Goal: Task Accomplishment & Management: Use online tool/utility

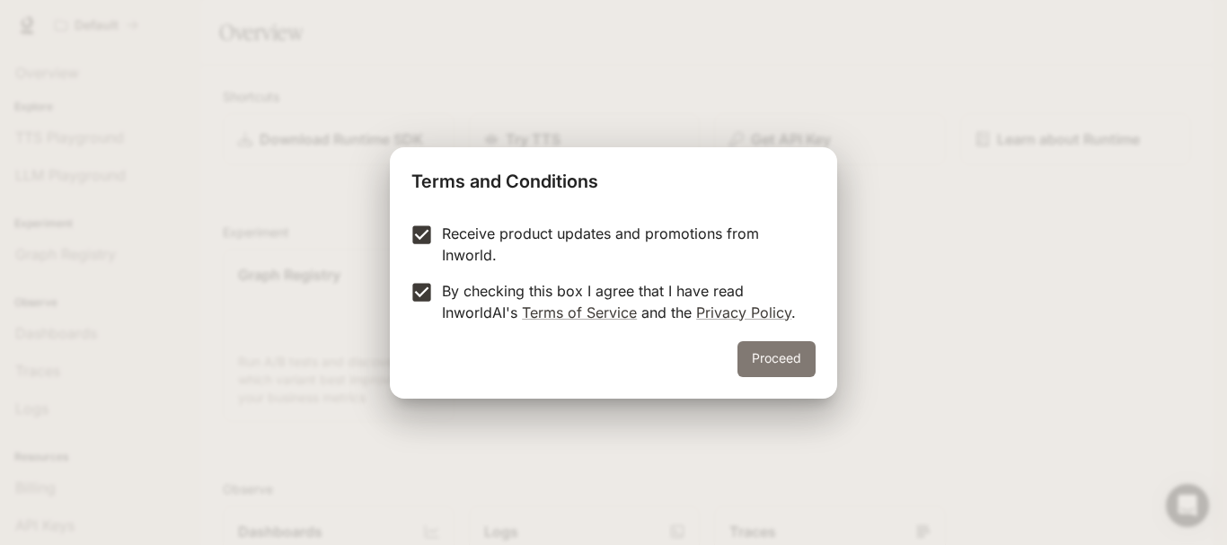
click at [766, 358] on button "Proceed" at bounding box center [776, 359] width 78 height 36
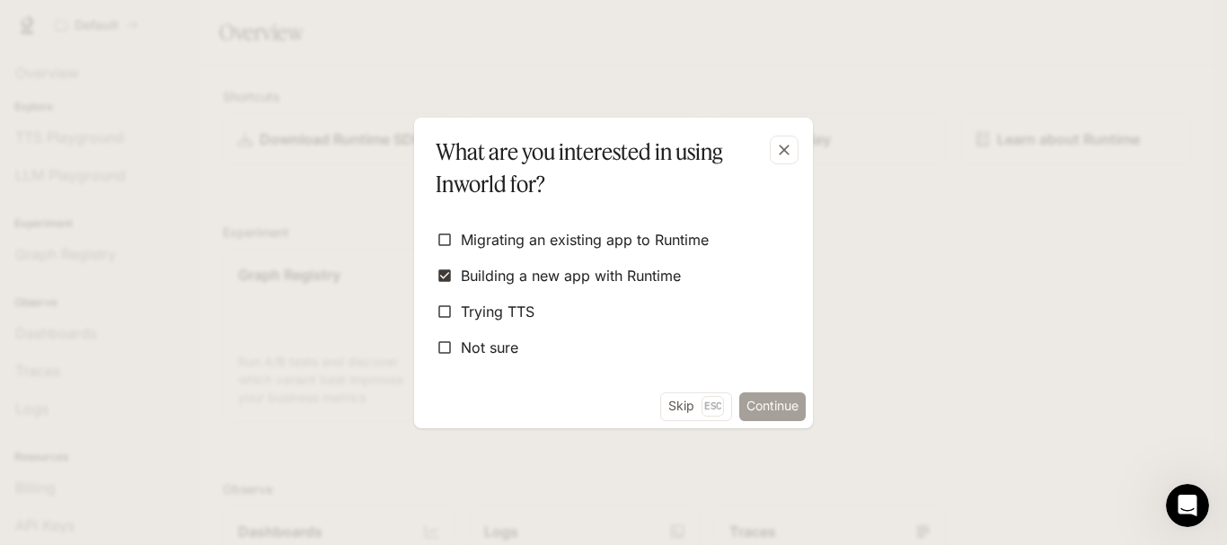
click at [781, 405] on button "Continue" at bounding box center [772, 407] width 66 height 29
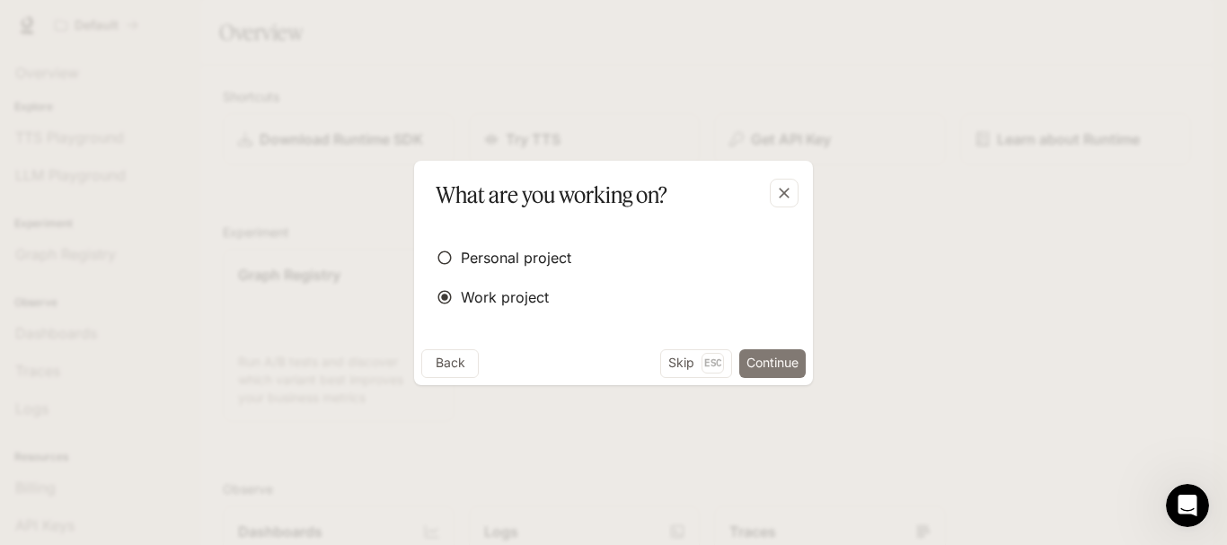
click at [763, 363] on button "Continue" at bounding box center [772, 363] width 66 height 29
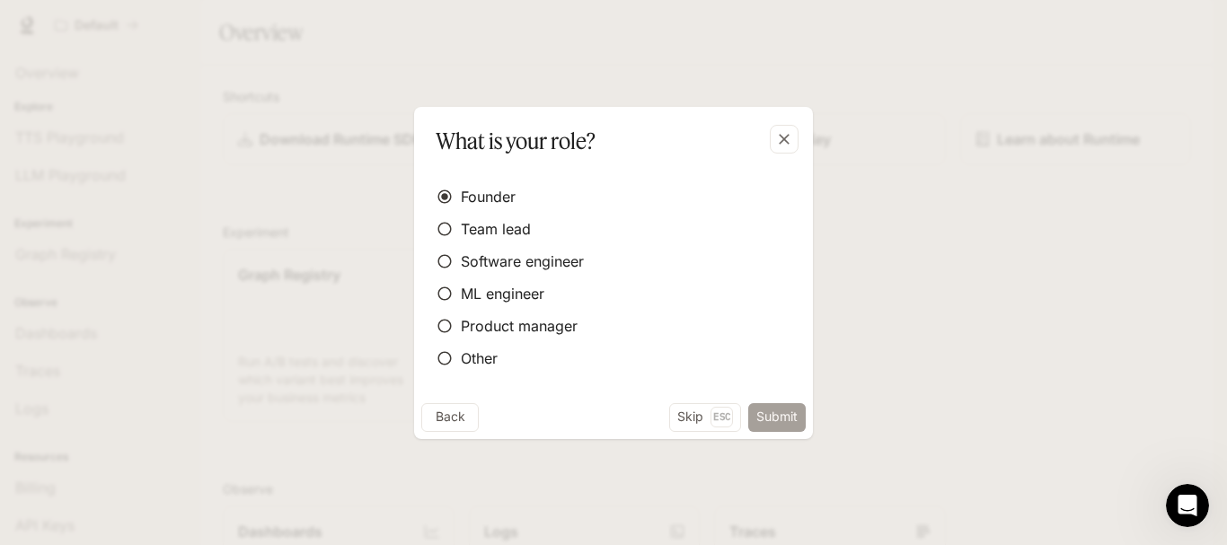
click at [786, 419] on button "Submit" at bounding box center [776, 417] width 57 height 29
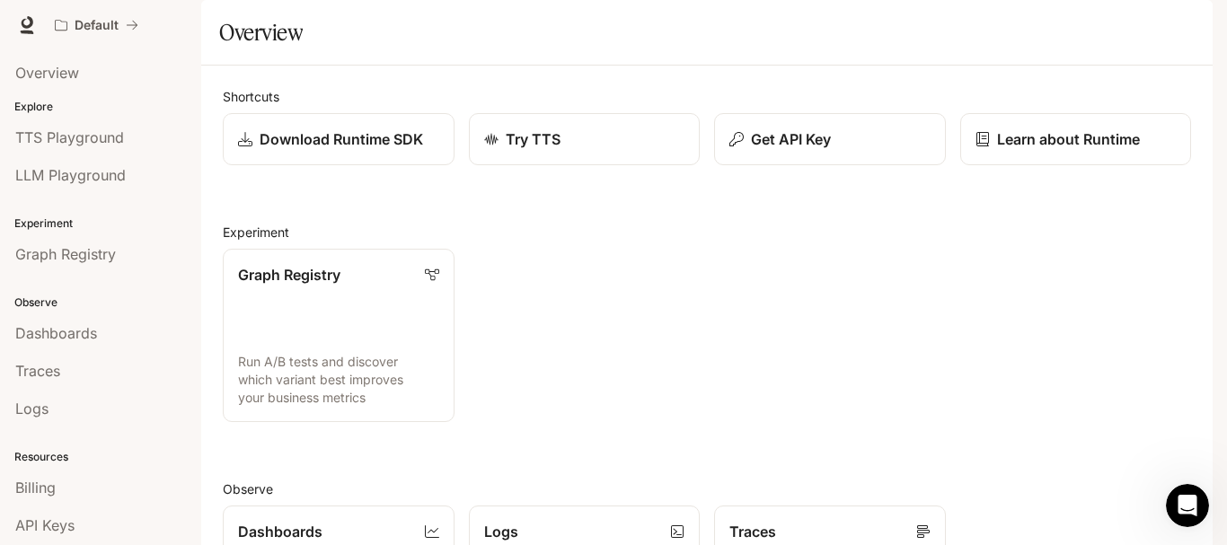
click at [1121, 23] on span "Documentation" at bounding box center [1104, 25] width 89 height 22
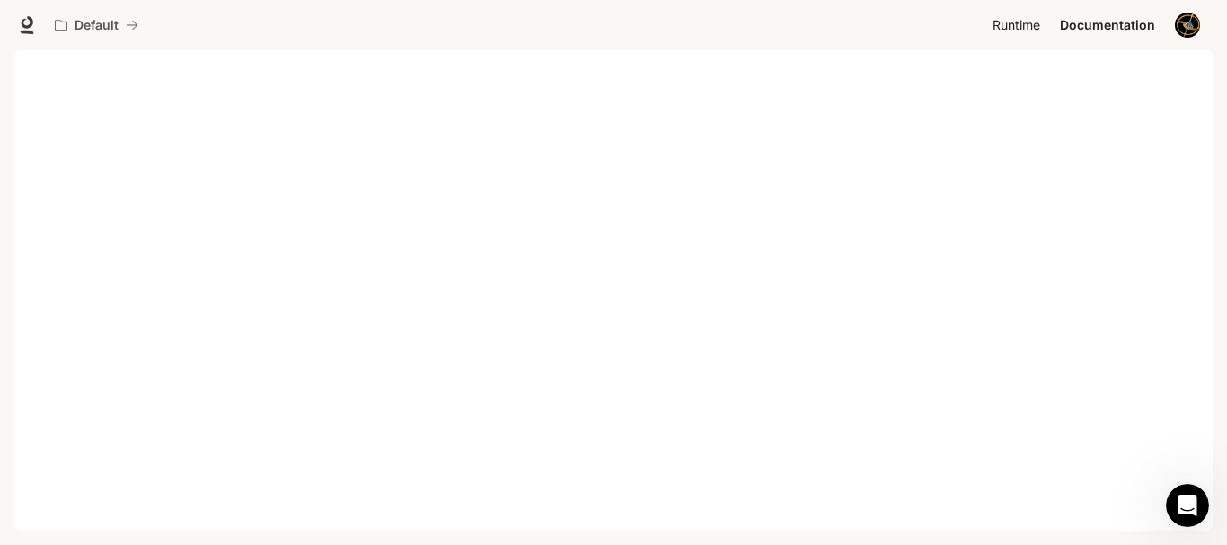
click at [1018, 26] on span "Runtime" at bounding box center [1016, 25] width 48 height 22
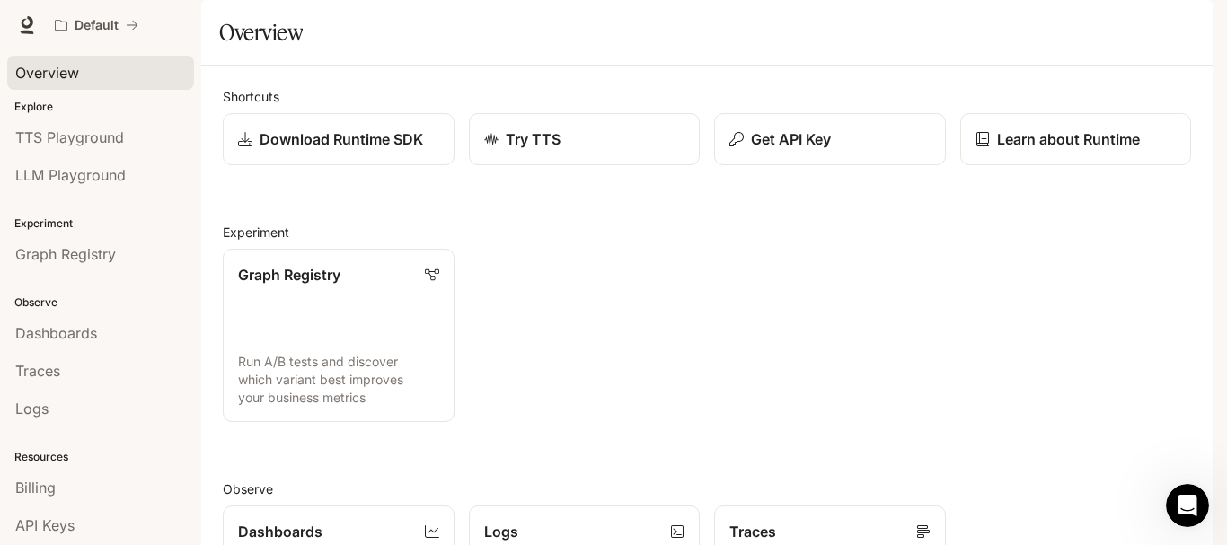
click at [40, 77] on span "Overview" at bounding box center [47, 73] width 64 height 22
click at [24, 13] on link at bounding box center [26, 25] width 25 height 25
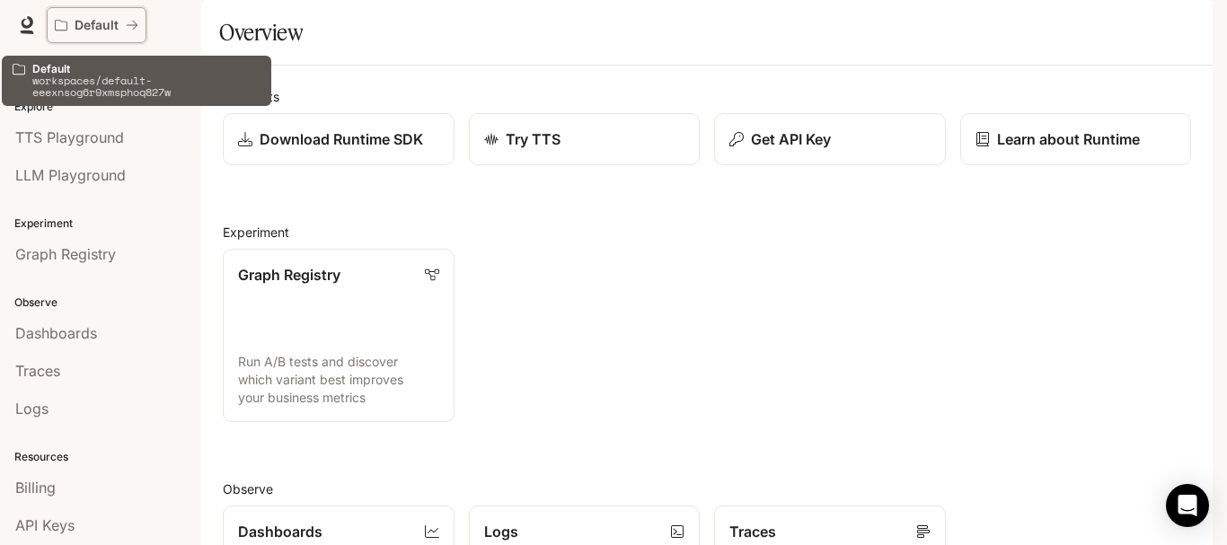
click at [92, 22] on p "Default" at bounding box center [97, 25] width 44 height 15
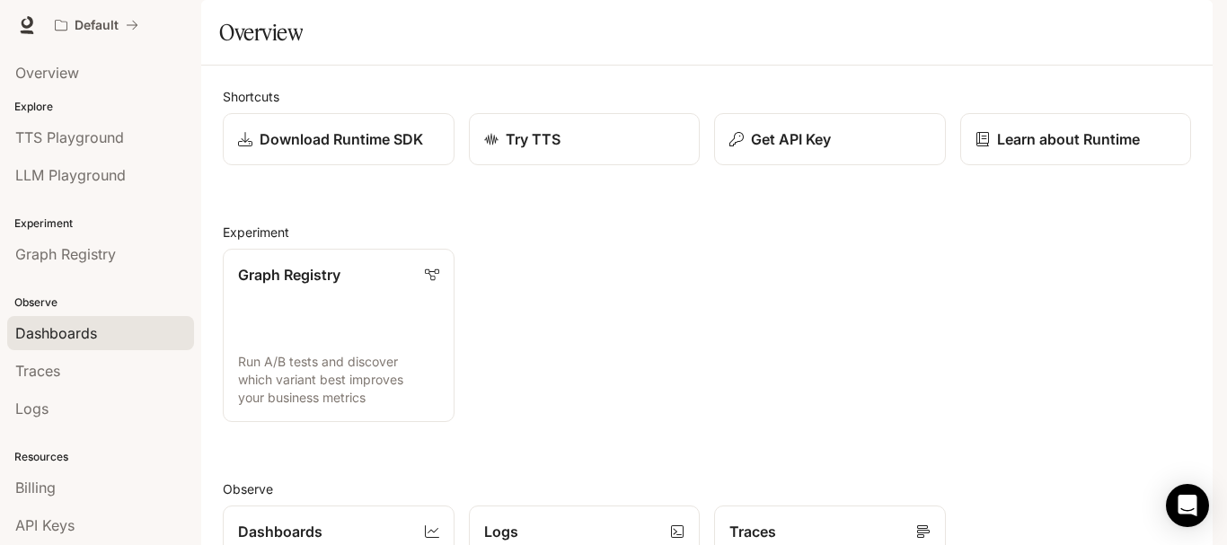
click at [62, 333] on span "Dashboards" at bounding box center [56, 333] width 82 height 22
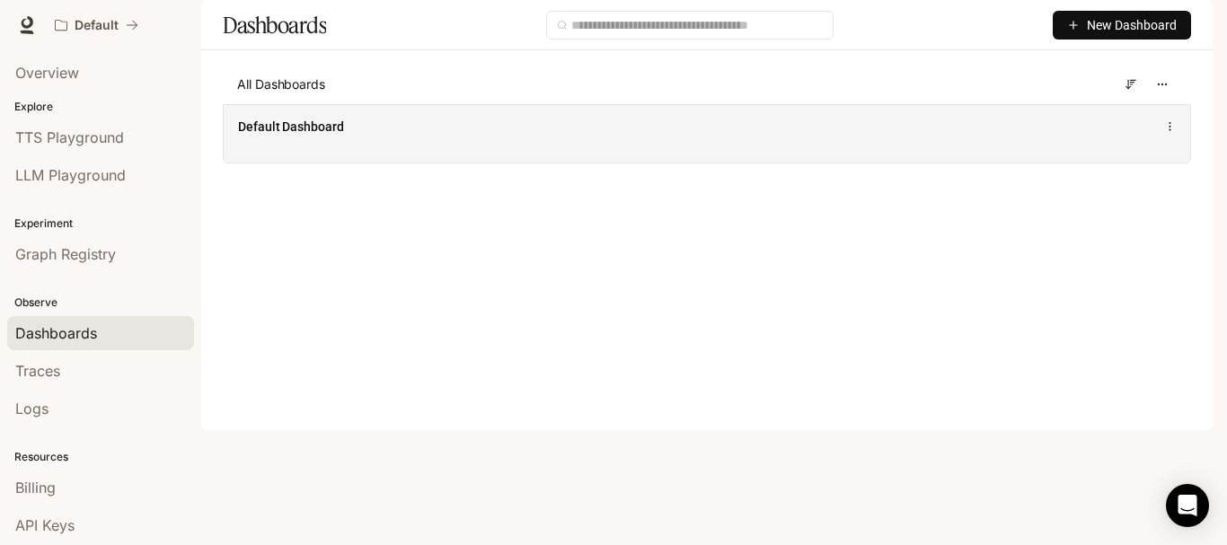
click at [277, 136] on span "Default Dashboard" at bounding box center [291, 127] width 106 height 18
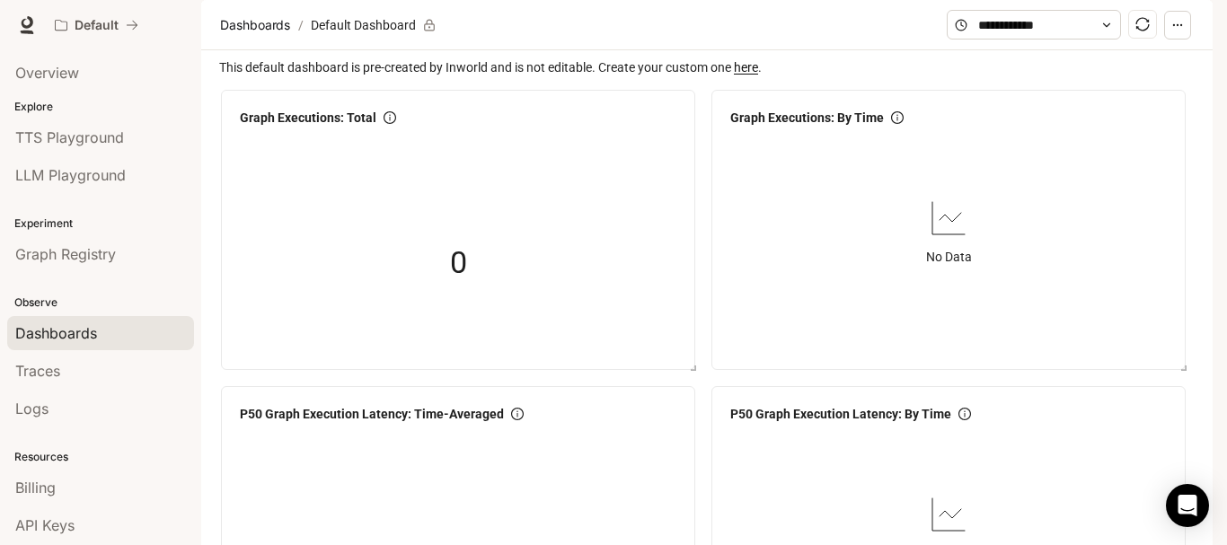
click at [748, 75] on link "here" at bounding box center [746, 67] width 24 height 14
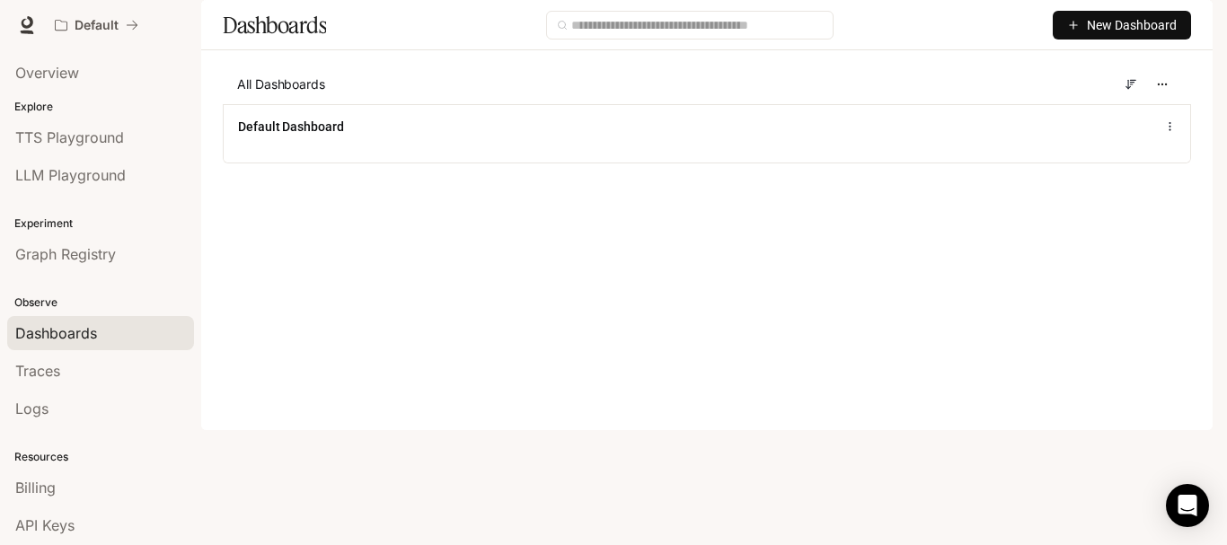
click at [1113, 35] on span "New Dashboard" at bounding box center [1132, 25] width 90 height 20
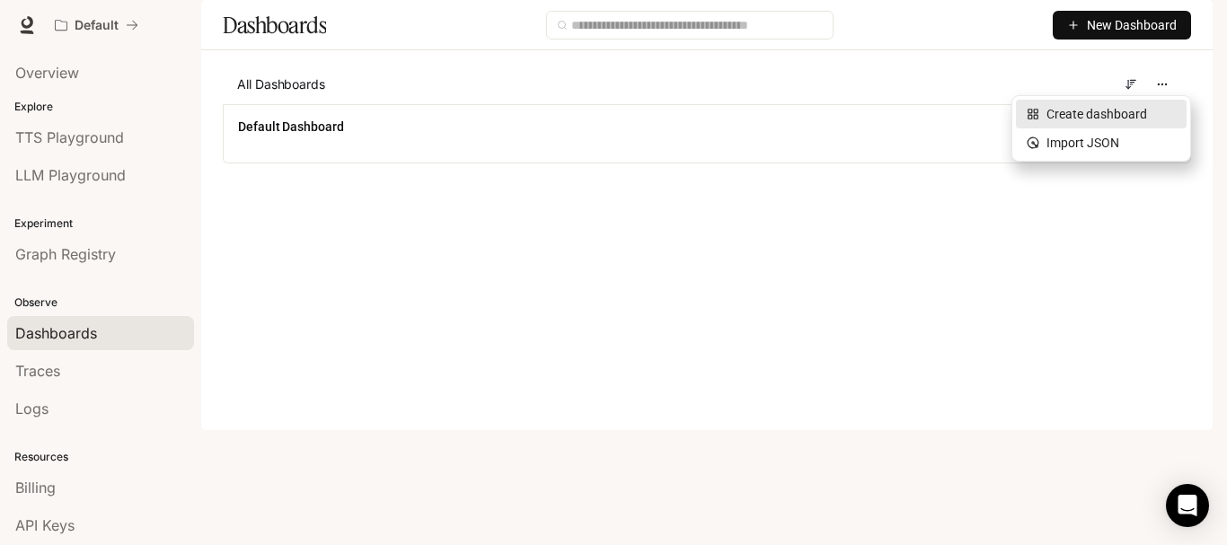
click at [1099, 107] on div "Create dashboard" at bounding box center [1101, 114] width 149 height 20
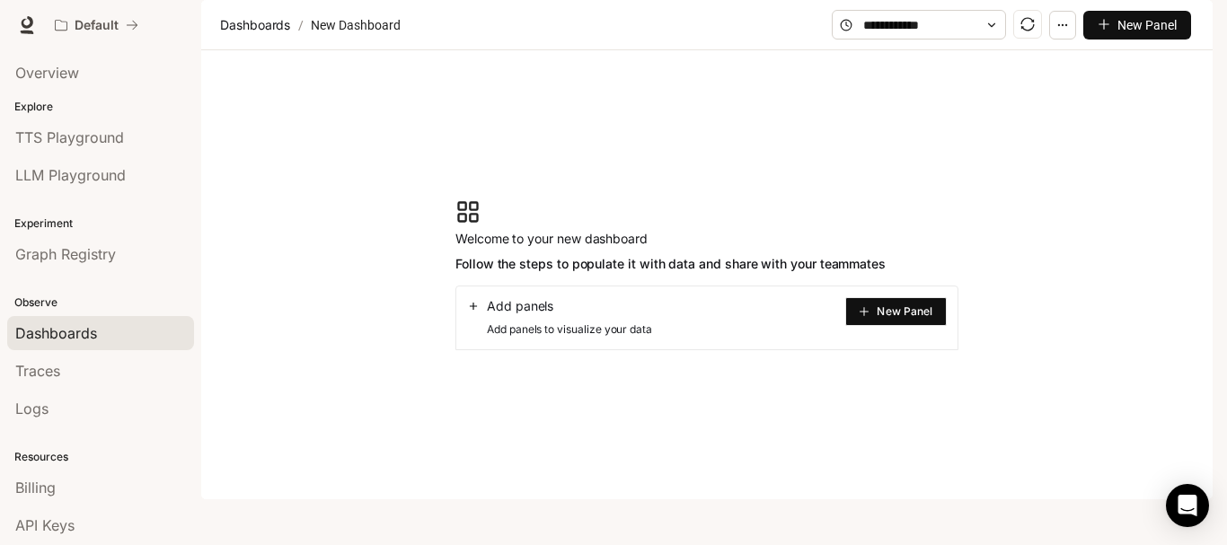
click at [894, 316] on span "New Panel" at bounding box center [905, 311] width 56 height 9
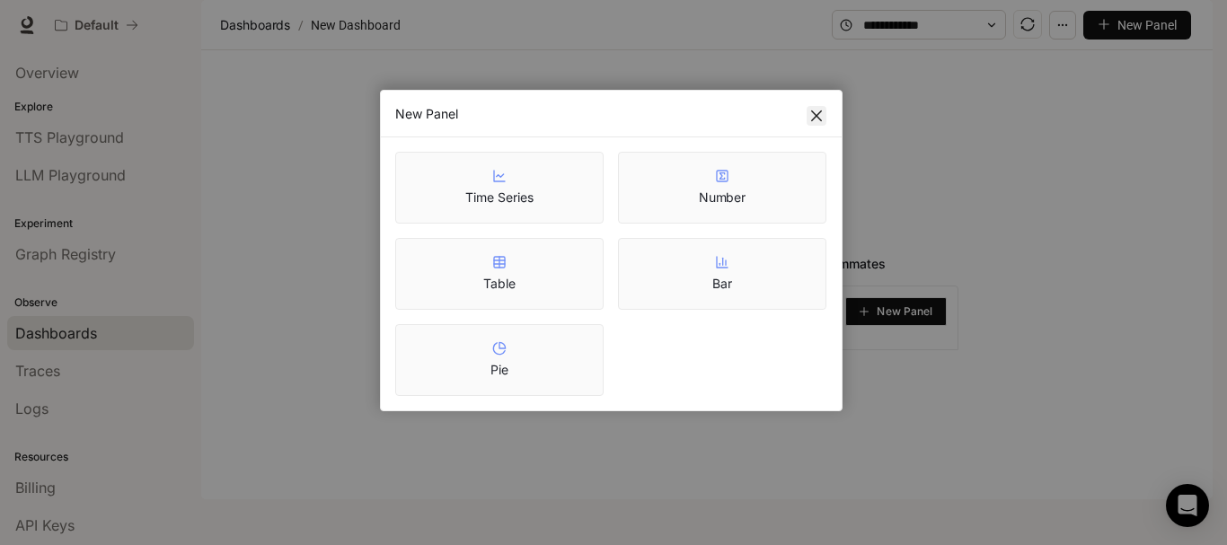
click at [815, 116] on icon "close" at bounding box center [816, 116] width 14 height 14
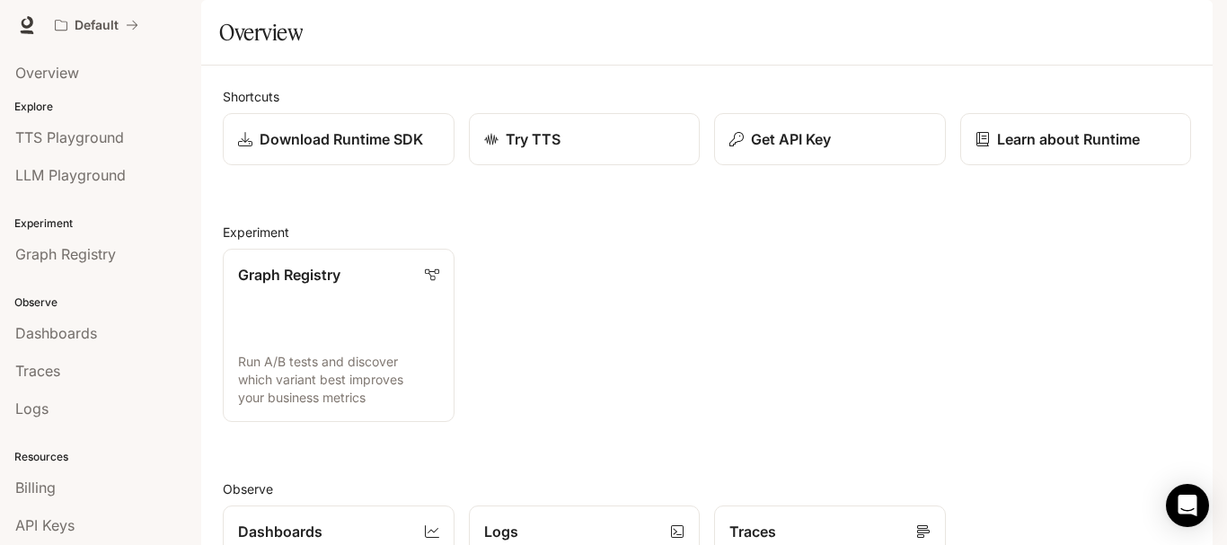
click at [1192, 24] on img "button" at bounding box center [1187, 25] width 25 height 25
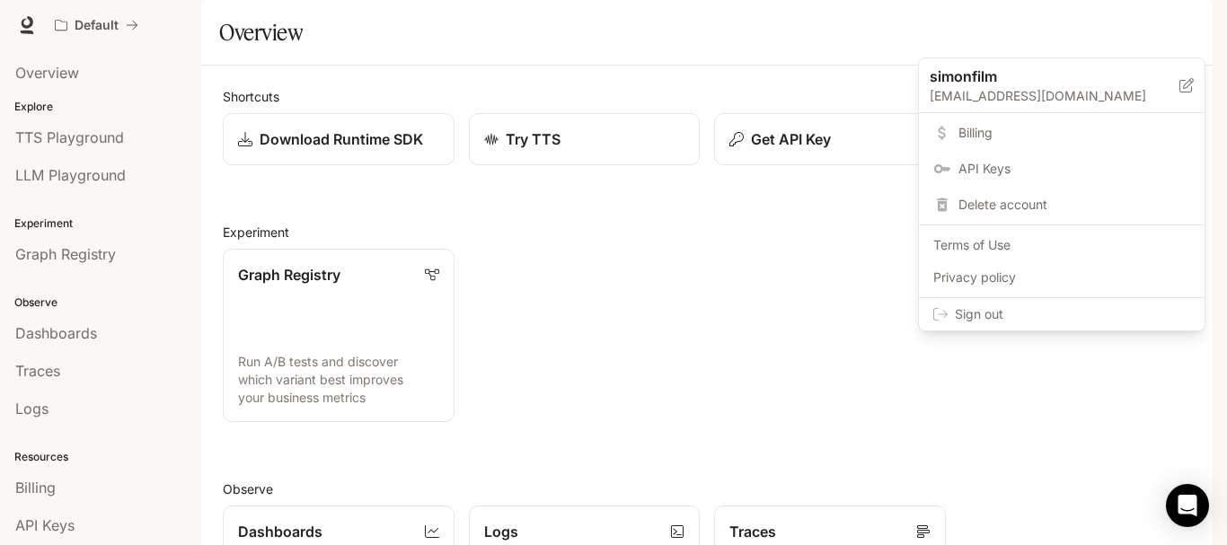
click at [989, 320] on span "Sign out" at bounding box center [1072, 314] width 235 height 18
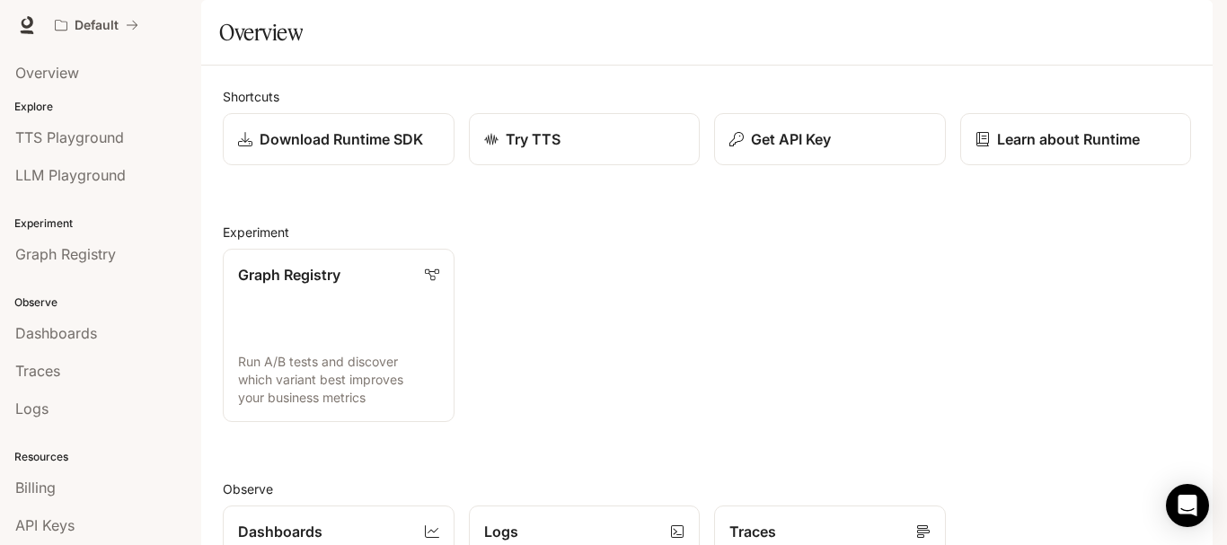
click at [1191, 26] on img "button" at bounding box center [1187, 25] width 25 height 25
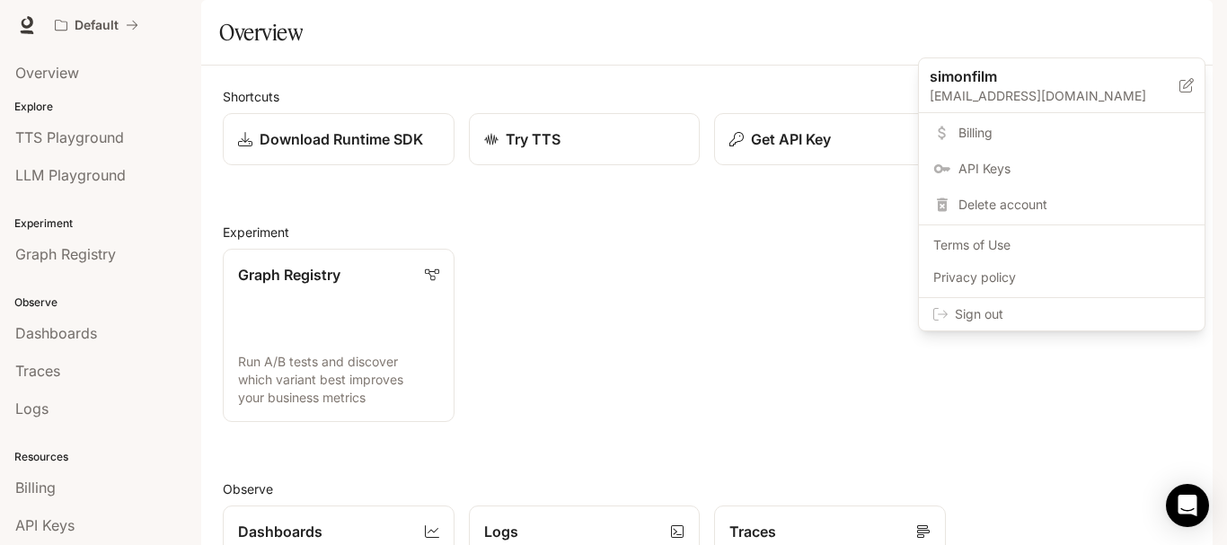
click at [974, 328] on div "Sign out" at bounding box center [1062, 314] width 286 height 32
